Goal: Information Seeking & Learning: Learn about a topic

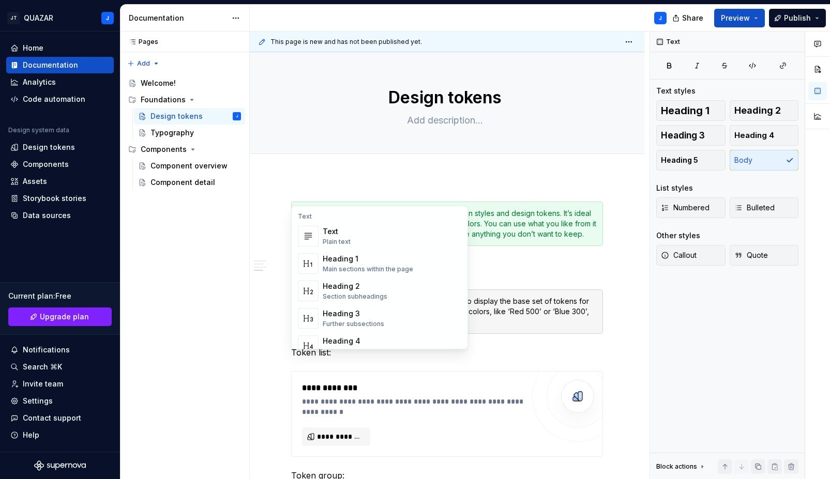
scroll to position [434, 0]
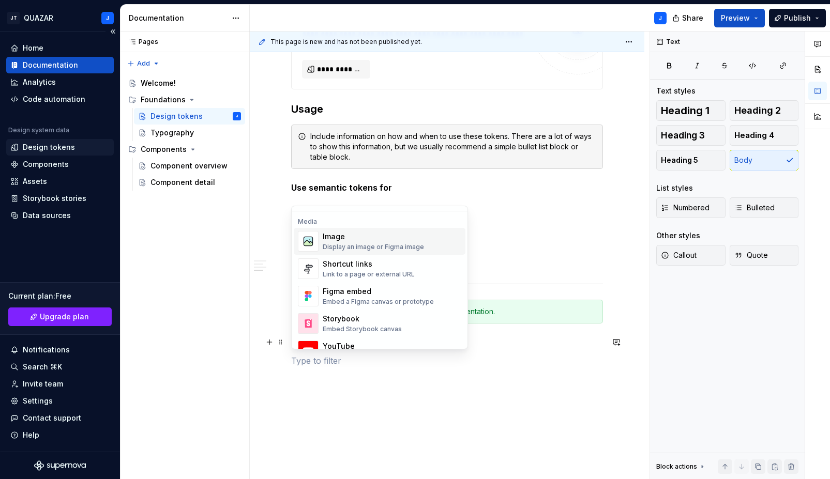
click at [36, 143] on div "Design tokens" at bounding box center [49, 147] width 52 height 10
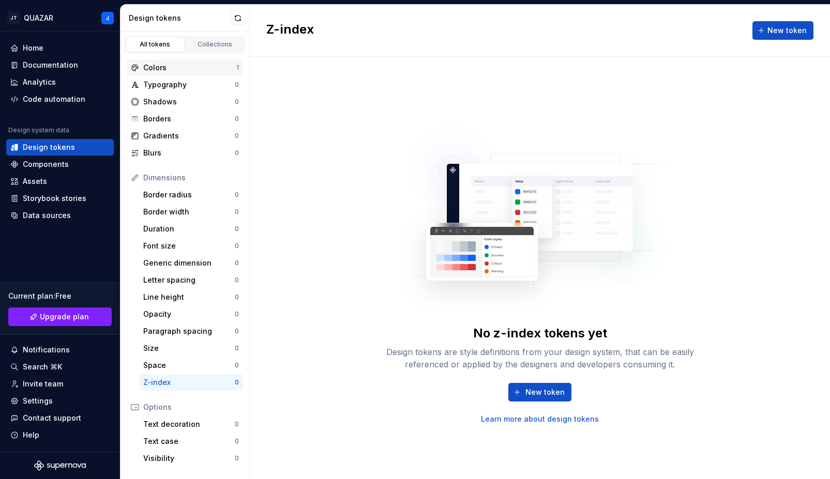
click at [148, 72] on div "Colors" at bounding box center [189, 68] width 93 height 10
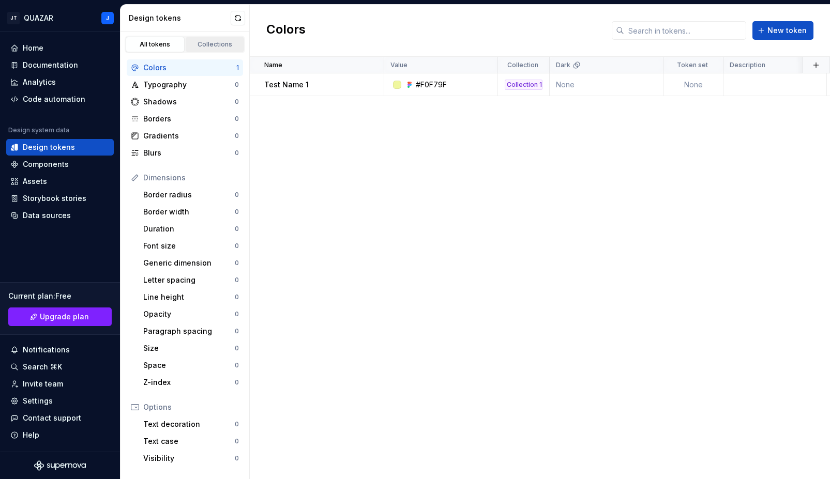
click at [212, 49] on link "Collections" at bounding box center [215, 45] width 59 height 16
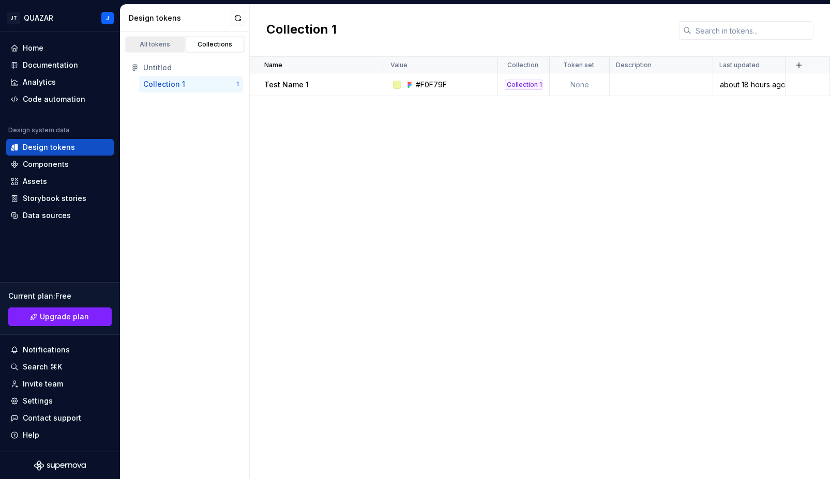
click at [165, 48] on div "All tokens" at bounding box center [155, 44] width 52 height 8
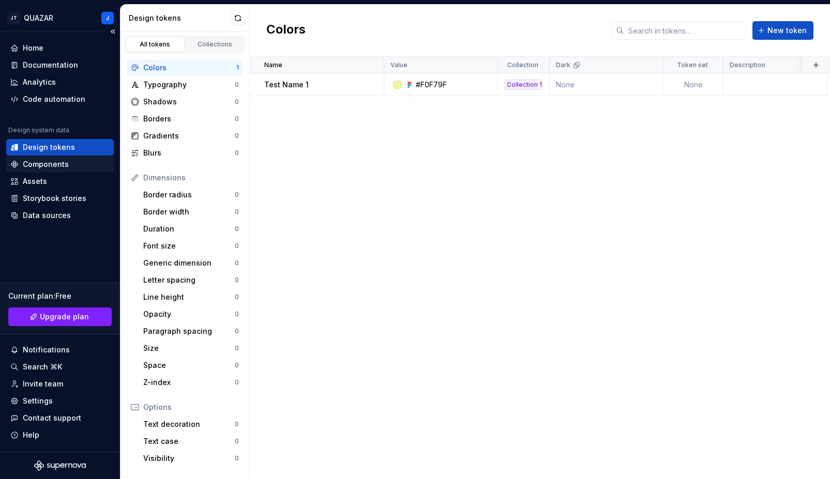
click at [59, 167] on div "Components" at bounding box center [46, 164] width 46 height 10
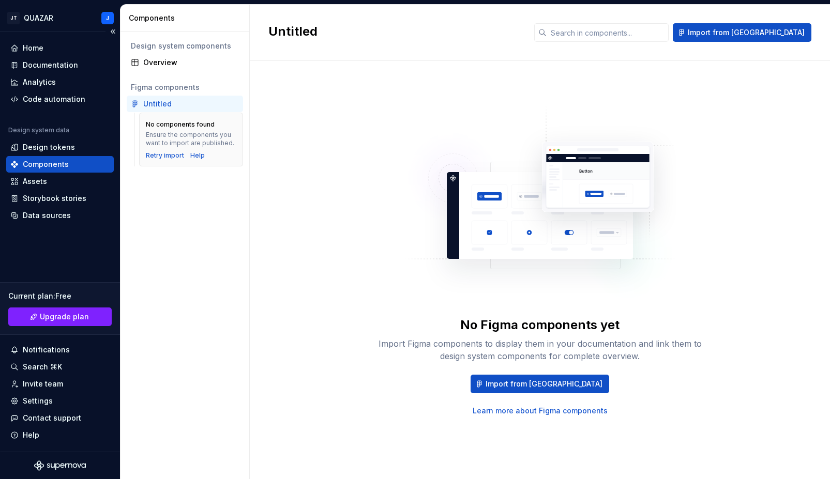
click at [28, 245] on div "Home Documentation Analytics Code automation Design system data Design tokens C…" at bounding box center [60, 242] width 120 height 420
click at [42, 68] on div "Documentation" at bounding box center [50, 65] width 55 height 10
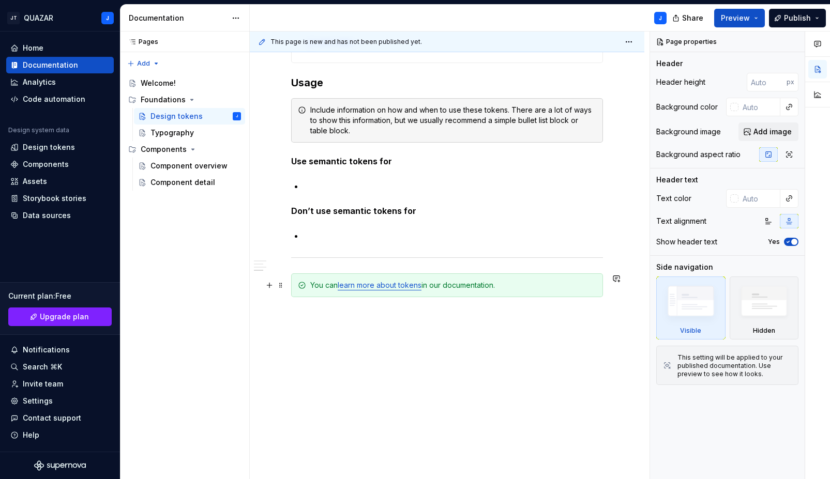
scroll to position [899, 0]
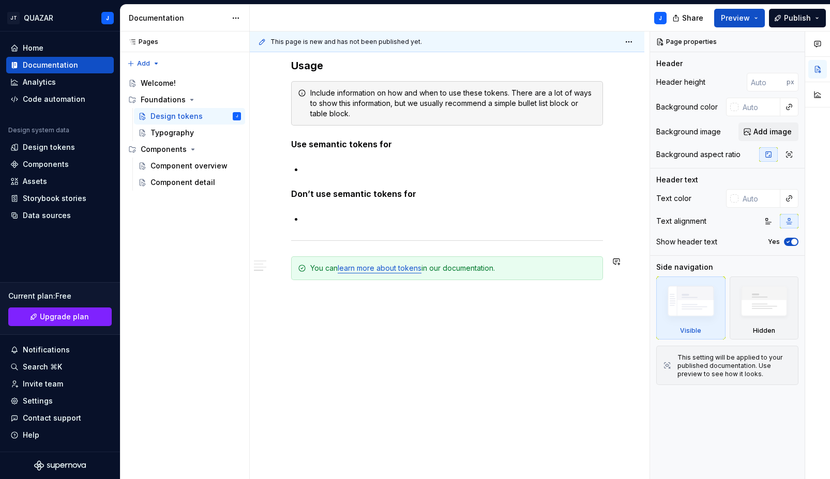
click at [370, 298] on p at bounding box center [447, 299] width 312 height 12
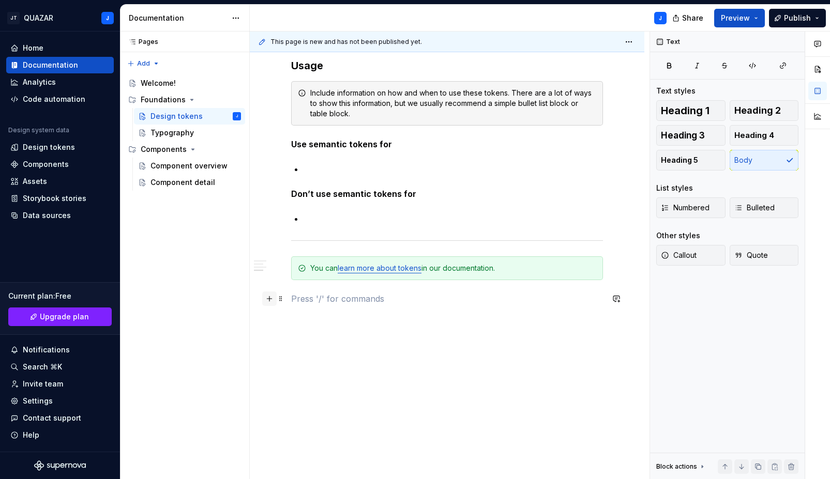
click at [271, 298] on button "button" at bounding box center [269, 299] width 14 height 14
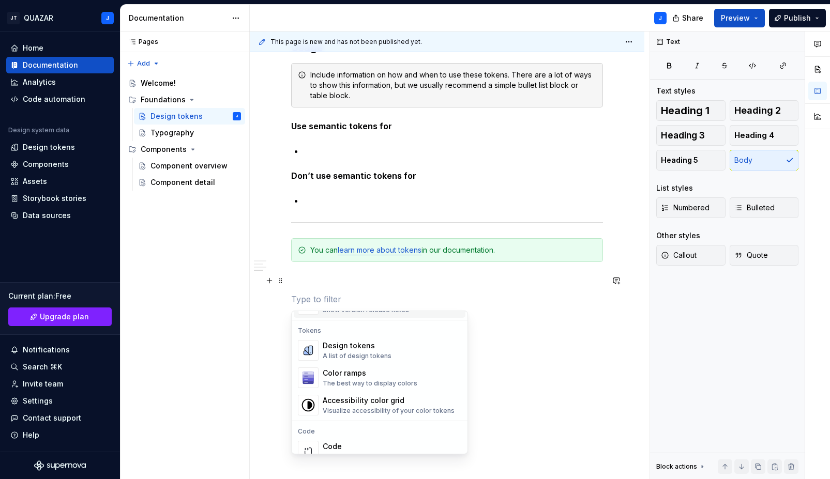
scroll to position [747, 0]
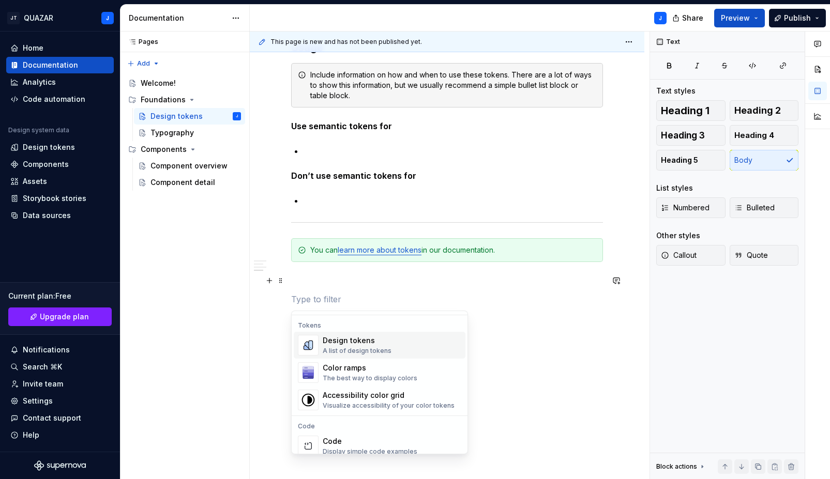
click at [347, 335] on span "Design tokens A list of design tokens" at bounding box center [380, 345] width 172 height 27
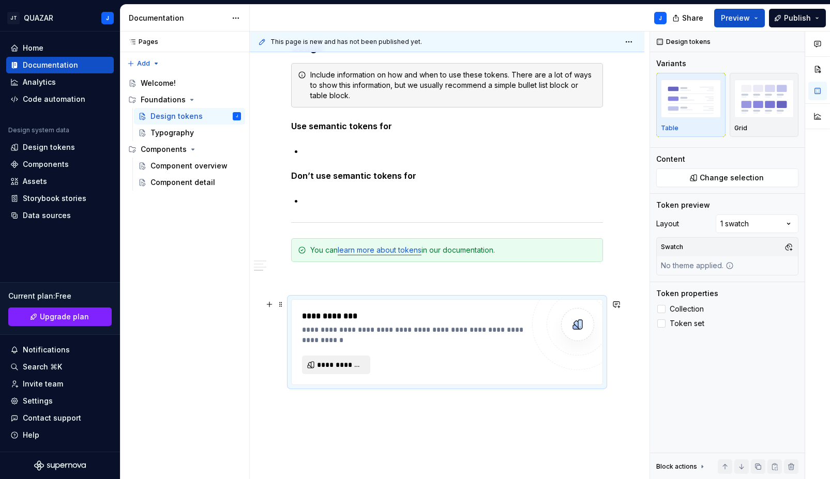
click at [350, 359] on button "**********" at bounding box center [336, 365] width 68 height 19
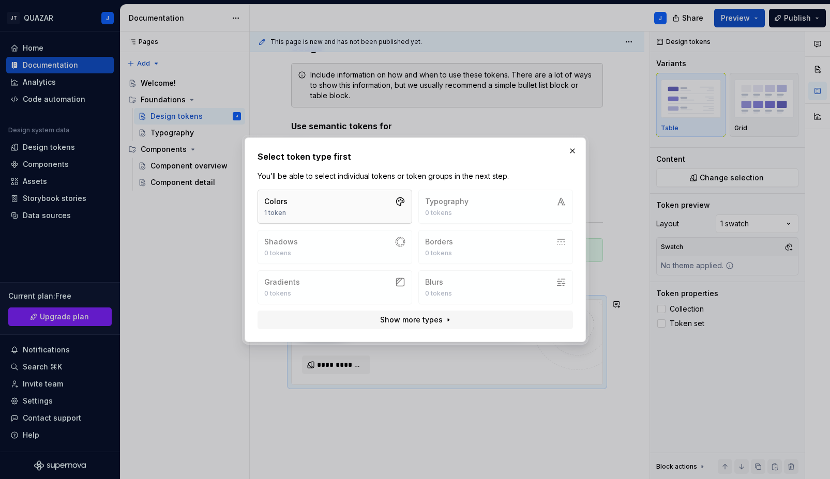
click at [352, 212] on button "Colors 1 token" at bounding box center [335, 207] width 155 height 34
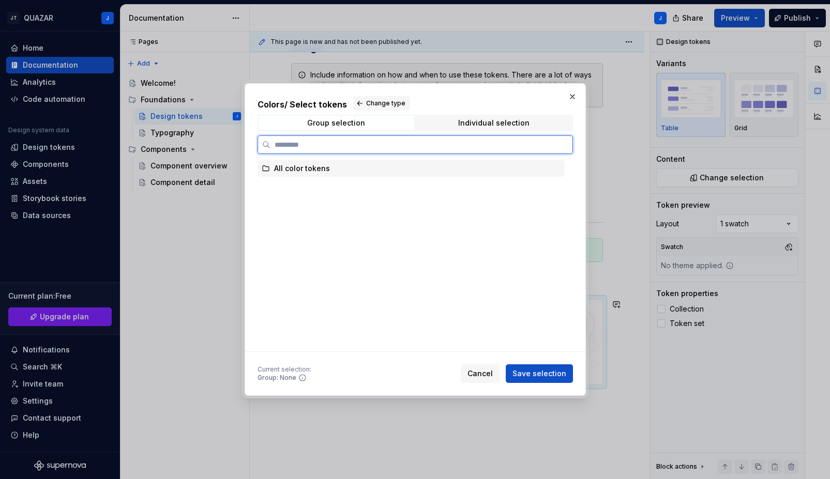
click at [354, 164] on div "All color tokens" at bounding box center [411, 168] width 307 height 17
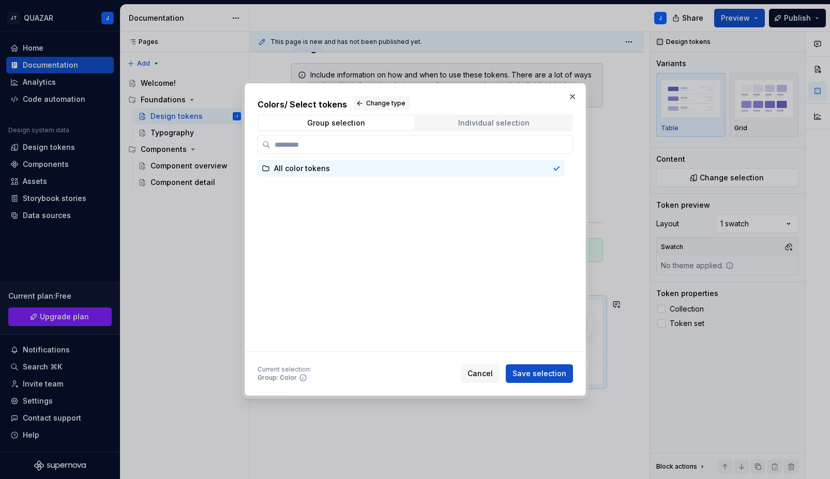
click at [510, 125] on div "Individual selection" at bounding box center [493, 123] width 71 height 8
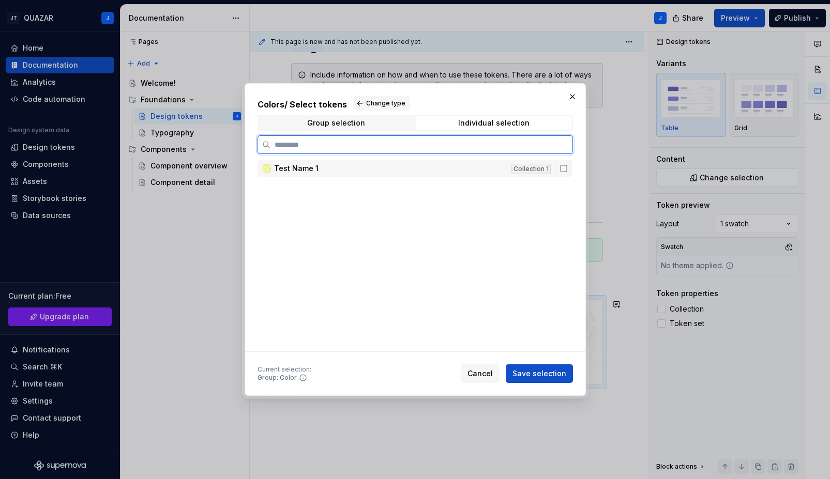
click at [336, 173] on div "Test Name 1" at bounding box center [389, 168] width 231 height 10
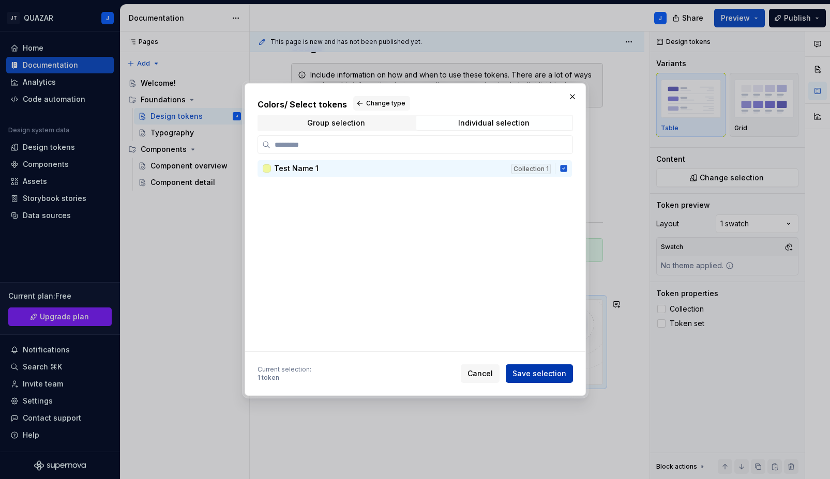
click at [553, 371] on span "Save selection" at bounding box center [539, 374] width 54 height 10
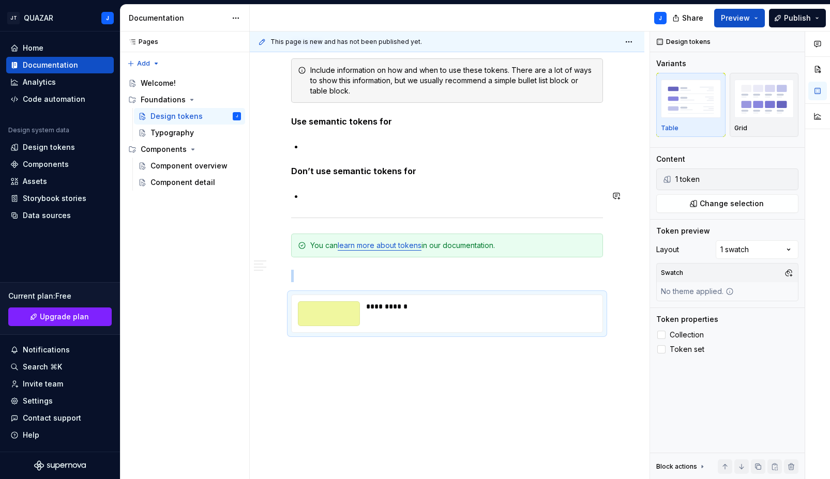
scroll to position [921, 0]
click at [215, 420] on div "Pages Pages Add Accessibility guide for tree Page tree. Navigate the tree with …" at bounding box center [184, 256] width 129 height 448
click at [51, 84] on div "Analytics" at bounding box center [39, 82] width 33 height 10
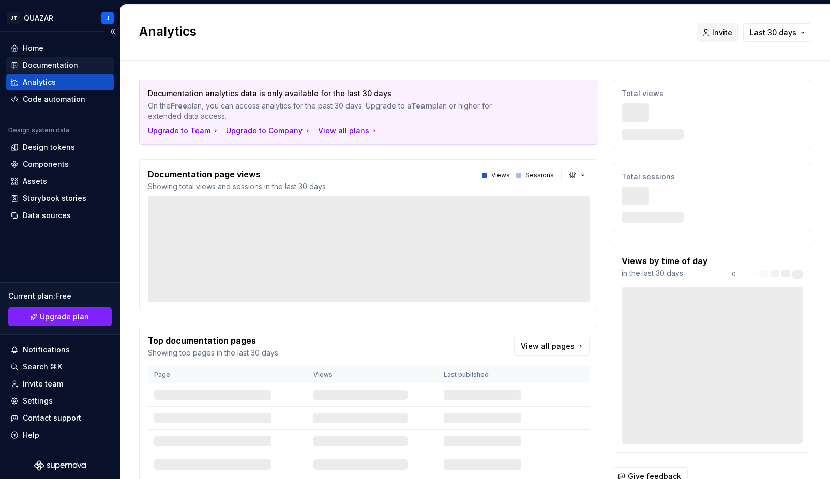
click at [54, 66] on div "Documentation" at bounding box center [50, 65] width 55 height 10
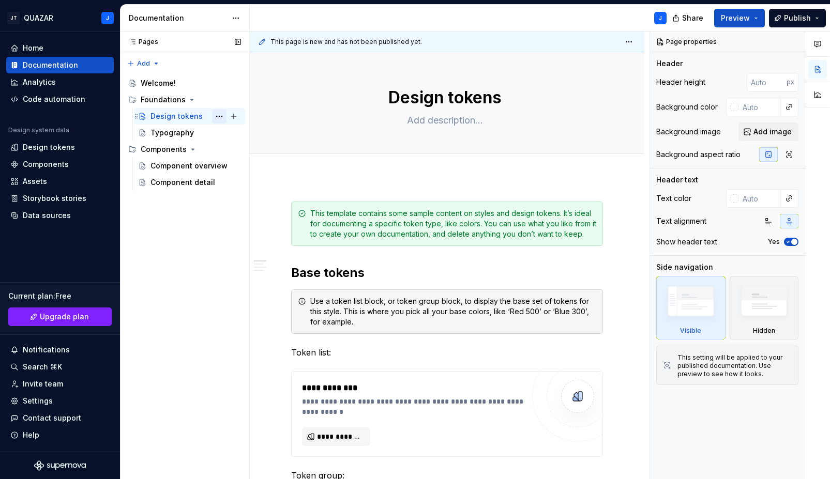
click at [219, 118] on button "Page tree" at bounding box center [219, 116] width 14 height 14
click at [237, 20] on html "JT QUAZAR J Home Documentation Analytics Code automation Design system data Des…" at bounding box center [415, 239] width 830 height 479
click at [237, 19] on html "JT QUAZAR J Home Documentation Analytics Code automation Design system data Des…" at bounding box center [415, 239] width 830 height 479
click at [127, 103] on icon "Page tree" at bounding box center [127, 100] width 8 height 8
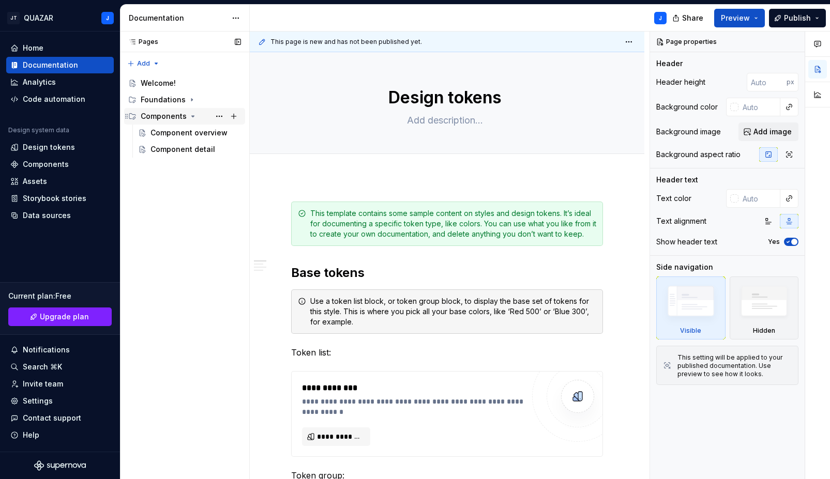
click at [127, 111] on div "Components" at bounding box center [184, 116] width 121 height 17
click at [190, 115] on icon "Page tree" at bounding box center [193, 116] width 8 height 8
click at [128, 114] on icon "Page tree" at bounding box center [127, 116] width 8 height 8
click at [42, 101] on div "Code automation" at bounding box center [54, 99] width 63 height 10
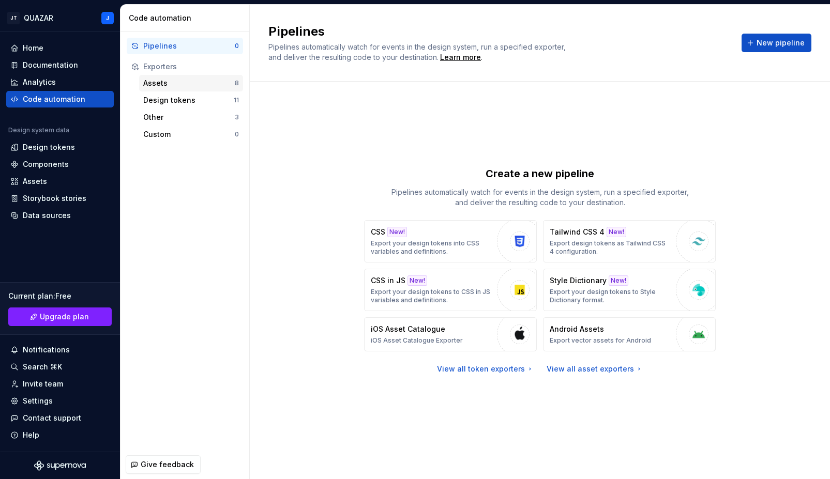
click at [212, 89] on div "Assets 8" at bounding box center [191, 83] width 104 height 17
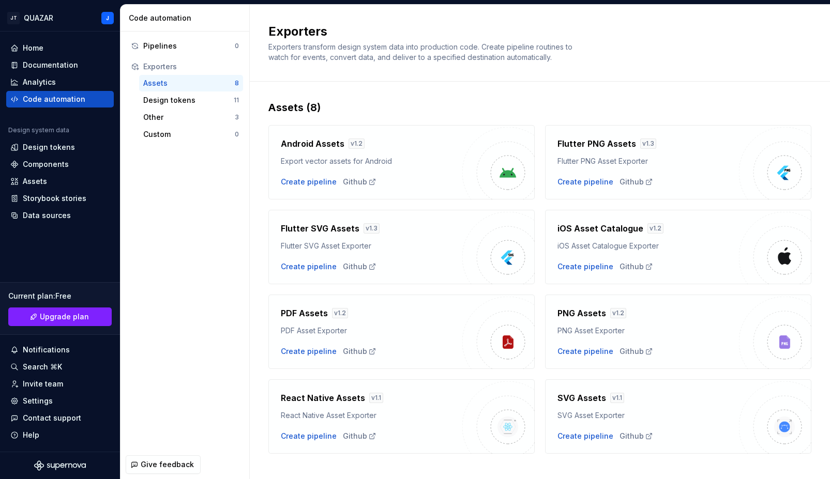
scroll to position [14, 0]
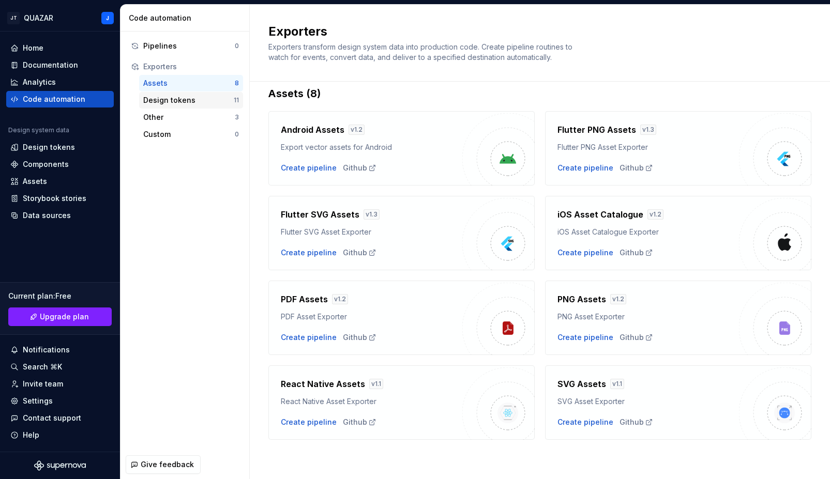
click at [212, 107] on div "Design tokens 11" at bounding box center [191, 100] width 104 height 17
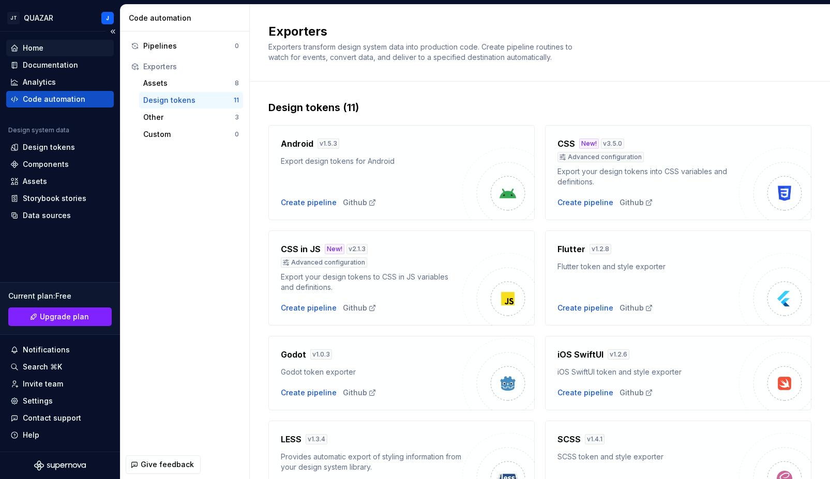
click at [74, 53] on div "Home" at bounding box center [59, 48] width 99 height 10
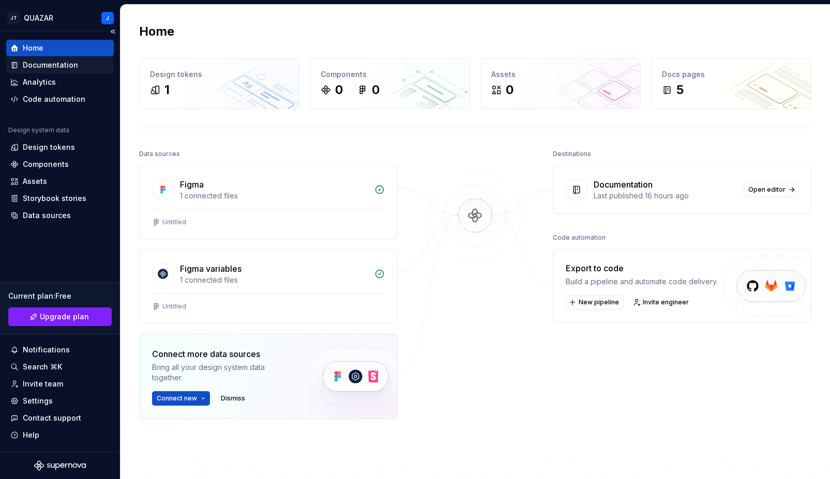
click at [80, 72] on div "Documentation" at bounding box center [60, 65] width 108 height 17
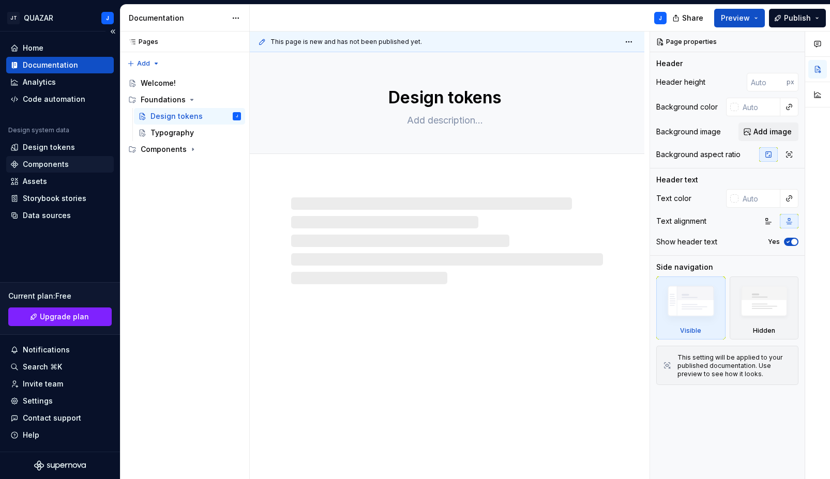
click at [49, 160] on div "Components" at bounding box center [46, 164] width 46 height 10
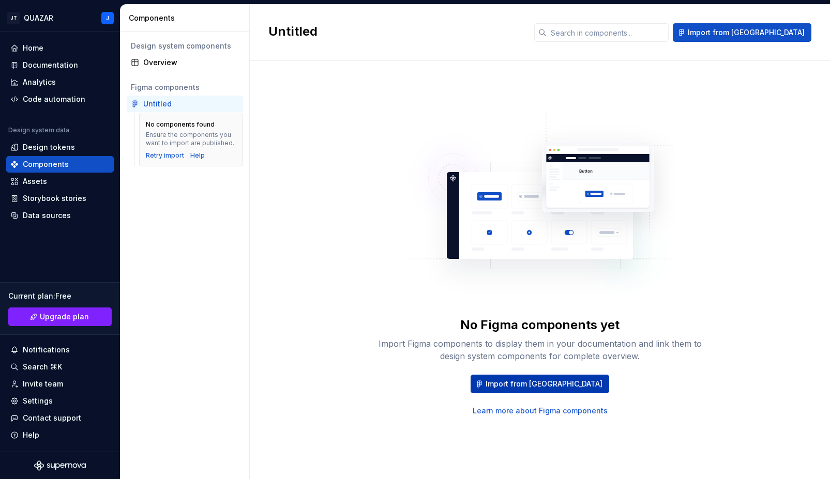
click at [555, 380] on span "Import from [GEOGRAPHIC_DATA]" at bounding box center [544, 384] width 117 height 10
click at [155, 60] on div "Overview" at bounding box center [191, 62] width 96 height 10
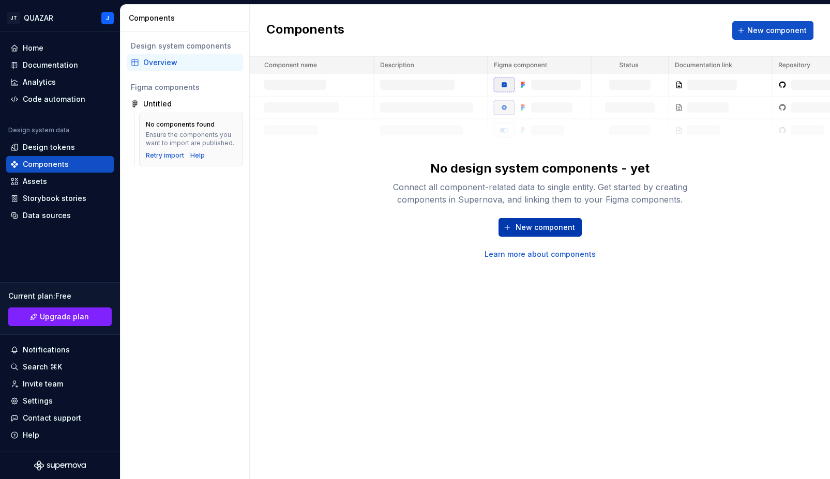
click at [539, 228] on span "New component" at bounding box center [545, 227] width 59 height 10
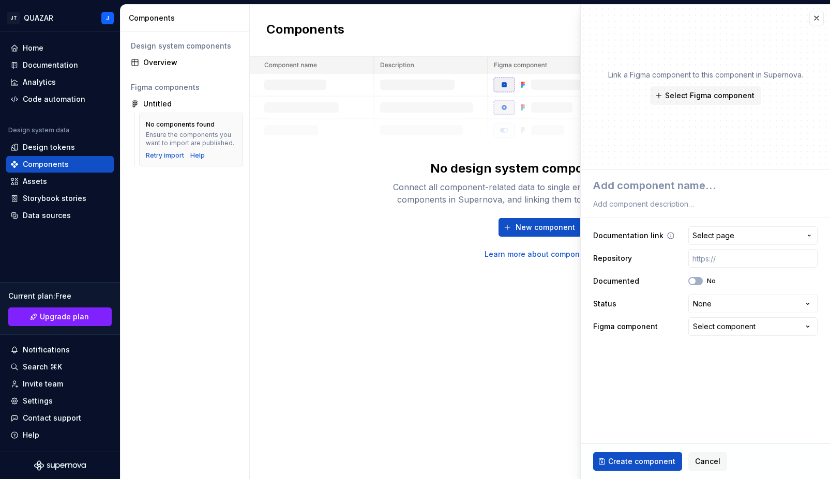
click at [720, 244] on button "Select page" at bounding box center [752, 235] width 129 height 19
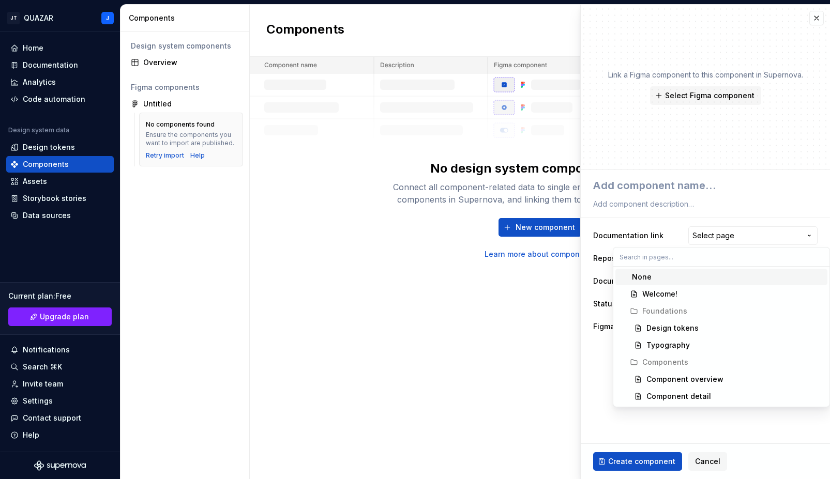
click at [723, 237] on html "JT QUAZAR J Home Documentation Analytics Code automation Design system data Des…" at bounding box center [415, 239] width 830 height 479
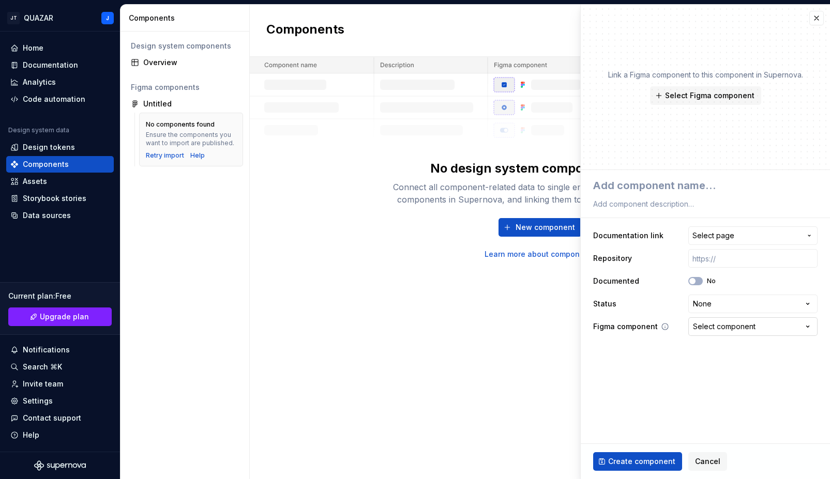
click at [719, 323] on div "Select component" at bounding box center [724, 327] width 63 height 10
click at [719, 323] on html "JT QUAZAR J Home Documentation Analytics Code automation Design system data Des…" at bounding box center [415, 239] width 830 height 479
click at [719, 296] on html "JT QUAZAR J Home Documentation Analytics Code automation Design system data Des…" at bounding box center [415, 239] width 830 height 479
click at [38, 61] on html "JT QUAZAR J Home Documentation Analytics Code automation Design system data Des…" at bounding box center [415, 239] width 830 height 479
click at [38, 62] on div "Documentation" at bounding box center [50, 65] width 55 height 10
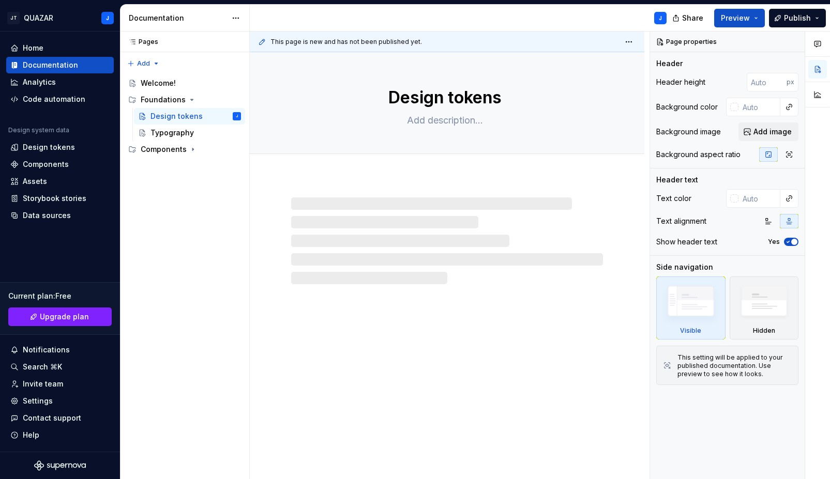
type textarea "*"
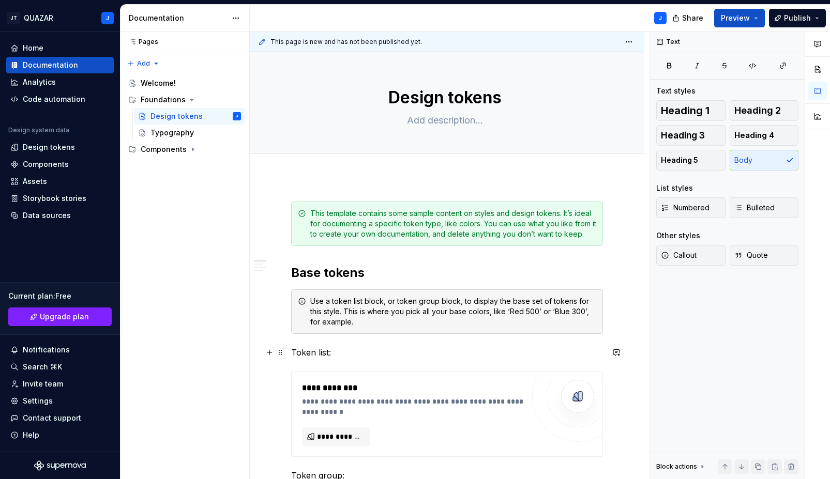
scroll to position [956, 0]
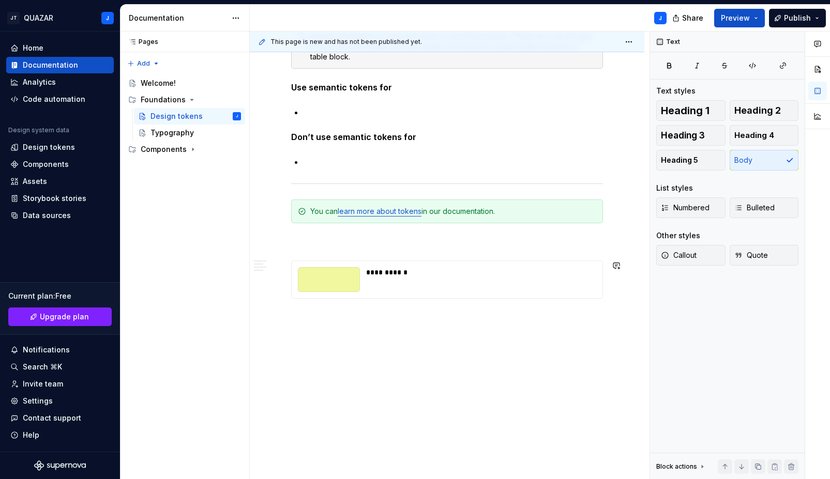
click at [279, 320] on span at bounding box center [281, 317] width 8 height 14
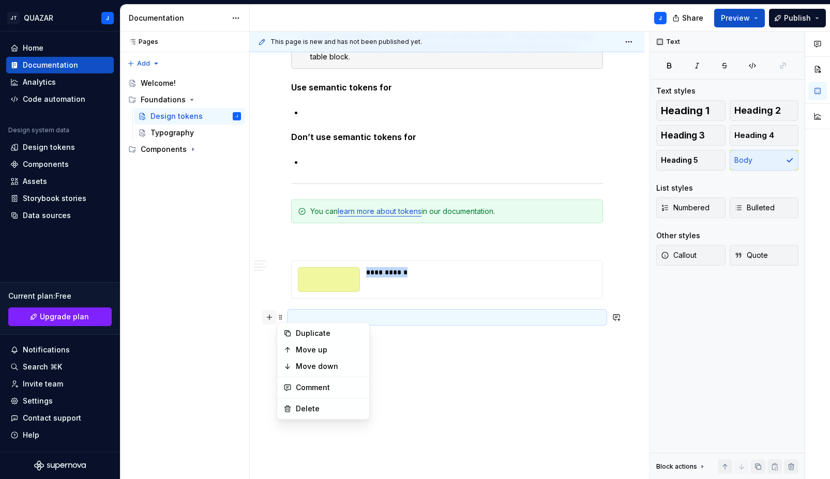
click at [269, 320] on button "button" at bounding box center [269, 317] width 14 height 14
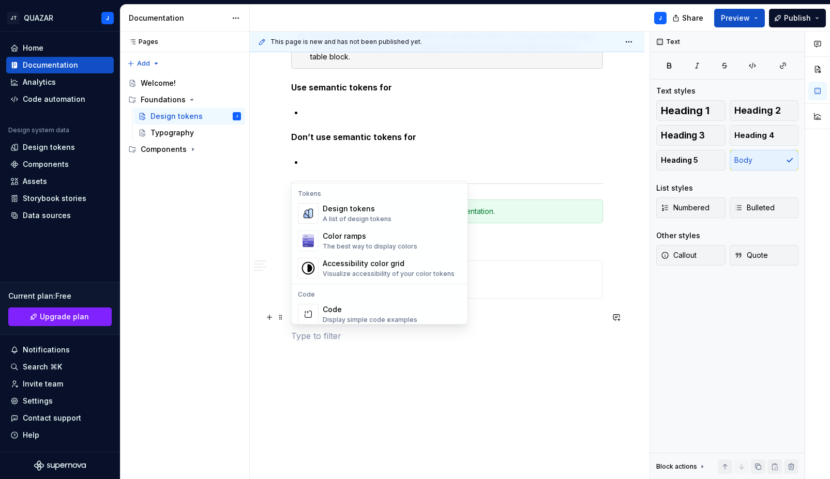
scroll to position [734, 0]
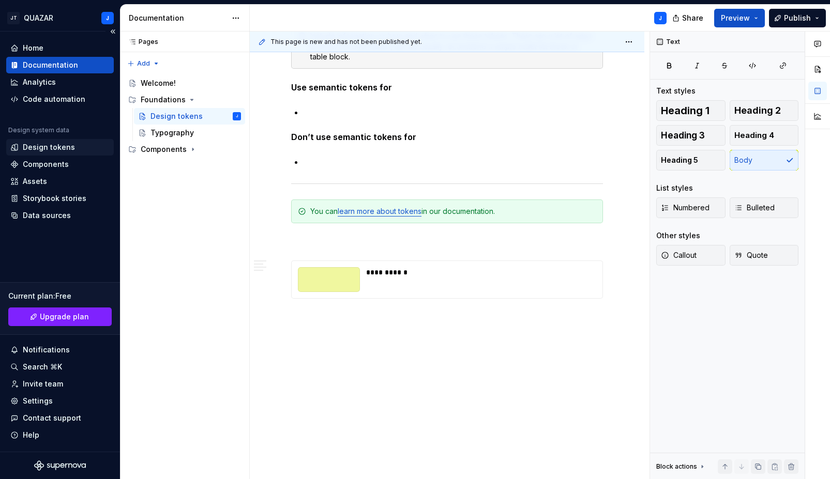
click at [40, 140] on div "Design tokens" at bounding box center [60, 147] width 108 height 17
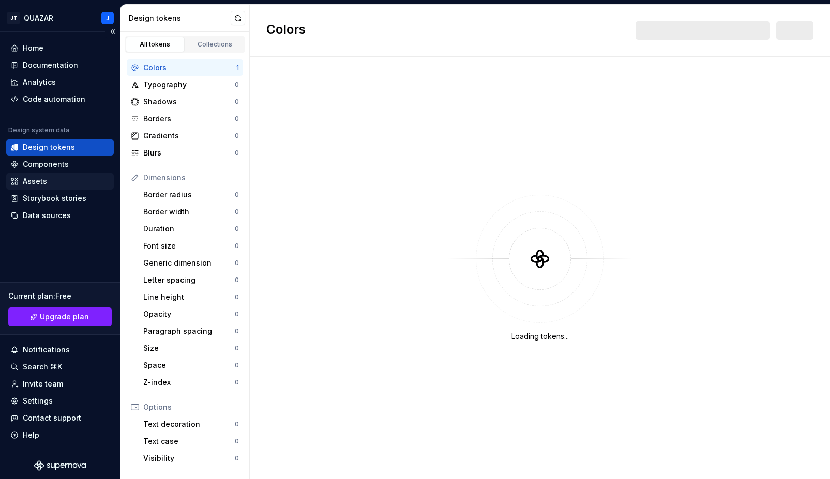
click at [34, 186] on div "Assets" at bounding box center [35, 181] width 24 height 10
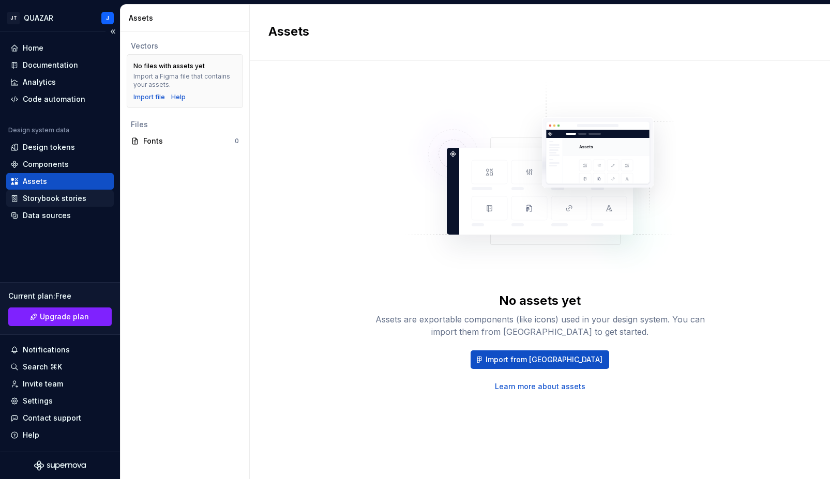
click at [37, 197] on div "Storybook stories" at bounding box center [55, 198] width 64 height 10
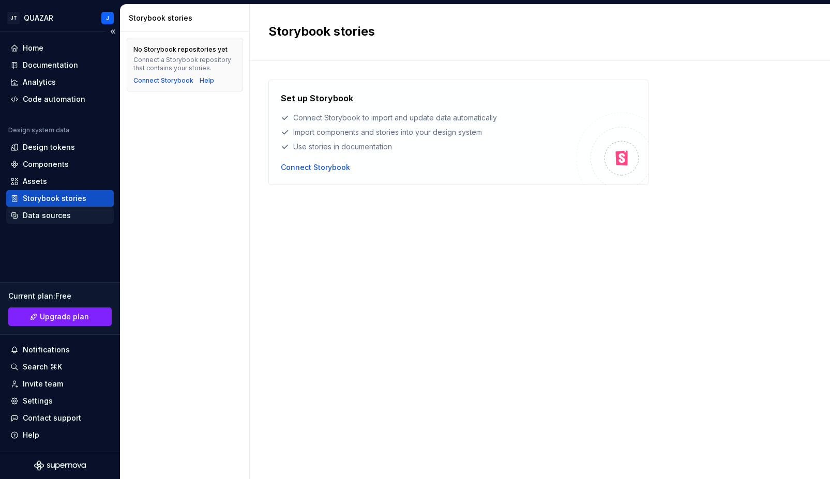
click at [67, 212] on div "Data sources" at bounding box center [47, 215] width 48 height 10
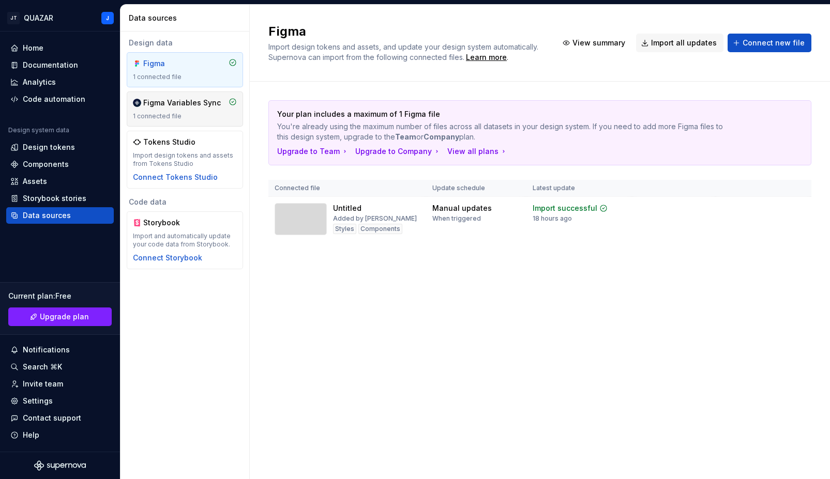
click at [156, 100] on div "Figma Variables Sync" at bounding box center [182, 103] width 78 height 10
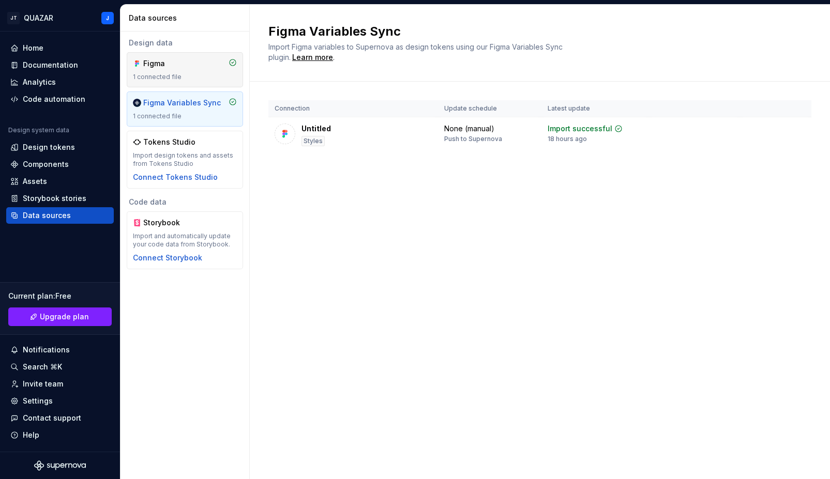
click at [168, 73] on div "1 connected file" at bounding box center [185, 77] width 104 height 8
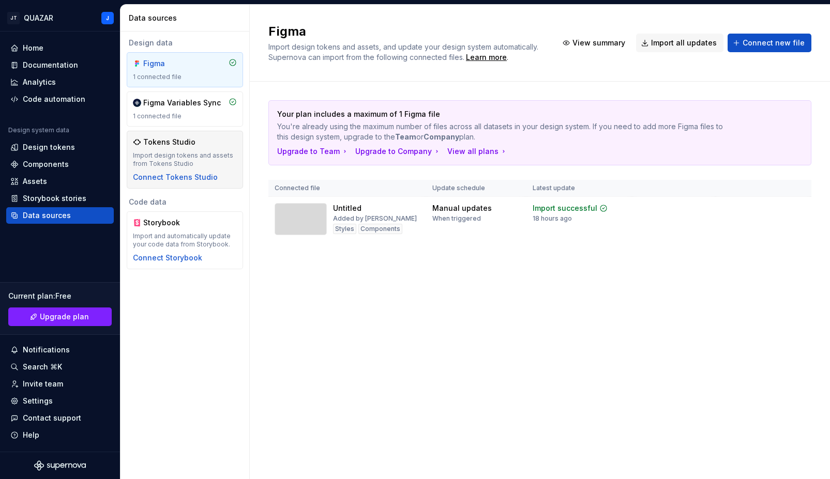
click at [163, 143] on div "Tokens Studio" at bounding box center [169, 142] width 52 height 10
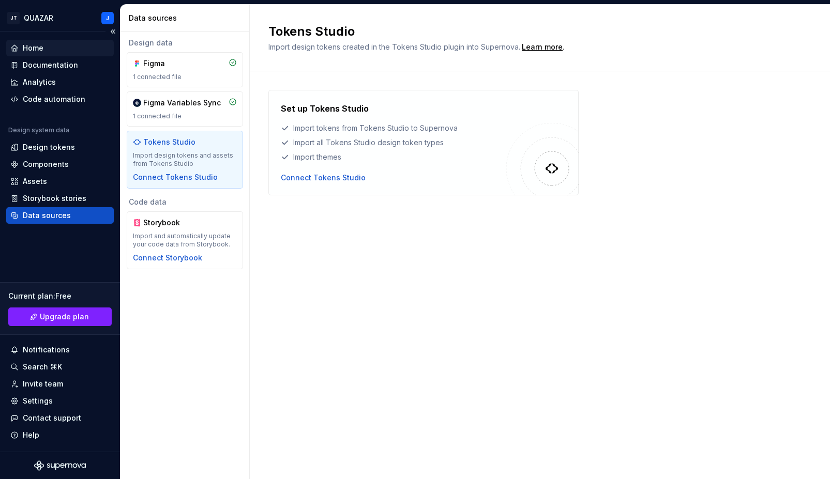
click at [55, 51] on div "Home" at bounding box center [59, 48] width 99 height 10
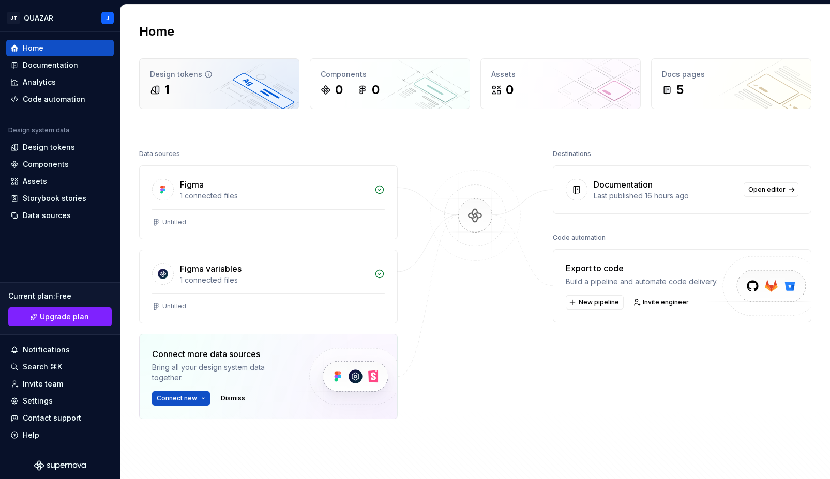
click at [161, 96] on div "1" at bounding box center [160, 90] width 20 height 17
